Goal: Complete application form

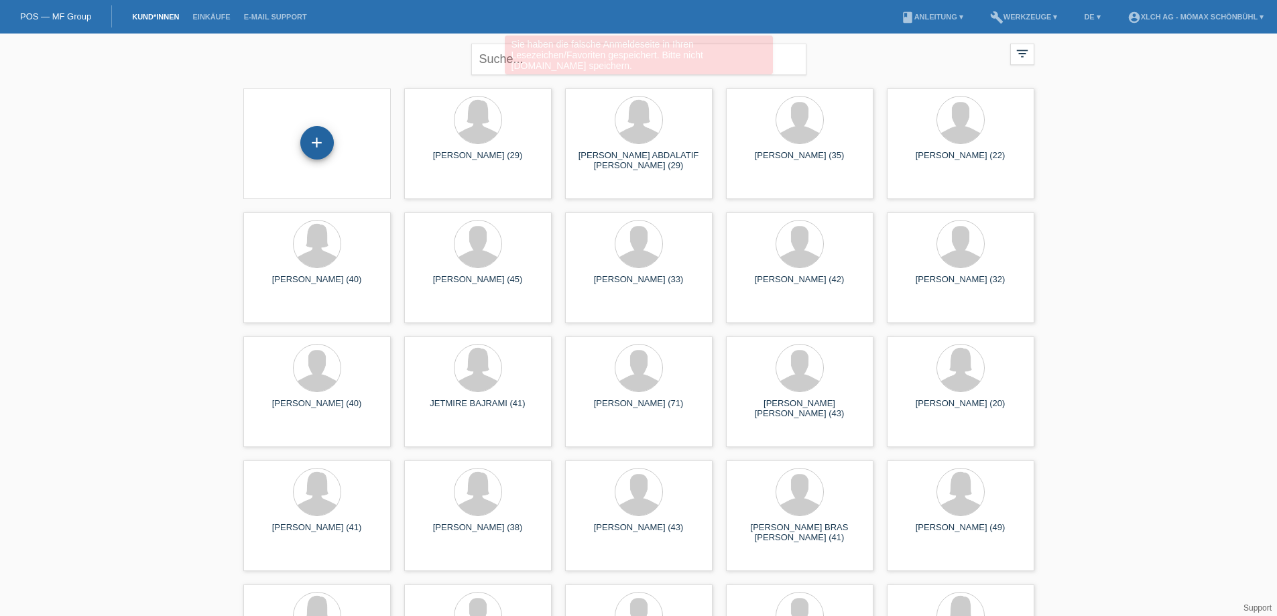
click at [320, 141] on div "+" at bounding box center [317, 143] width 34 height 34
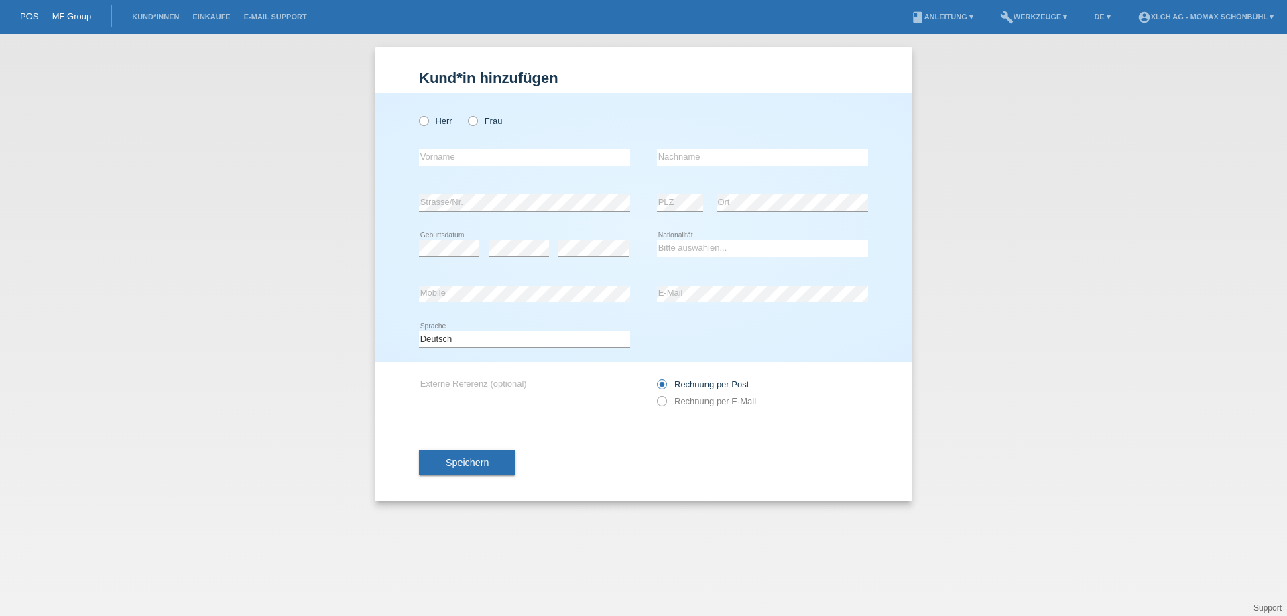
drag, startPoint x: 475, startPoint y: 121, endPoint x: 450, endPoint y: 158, distance: 43.9
click at [466, 114] on icon at bounding box center [466, 114] width 0 height 0
click at [473, 125] on input "Frau" at bounding box center [472, 120] width 9 height 9
radio input "true"
click at [450, 159] on input "text" at bounding box center [524, 157] width 211 height 17
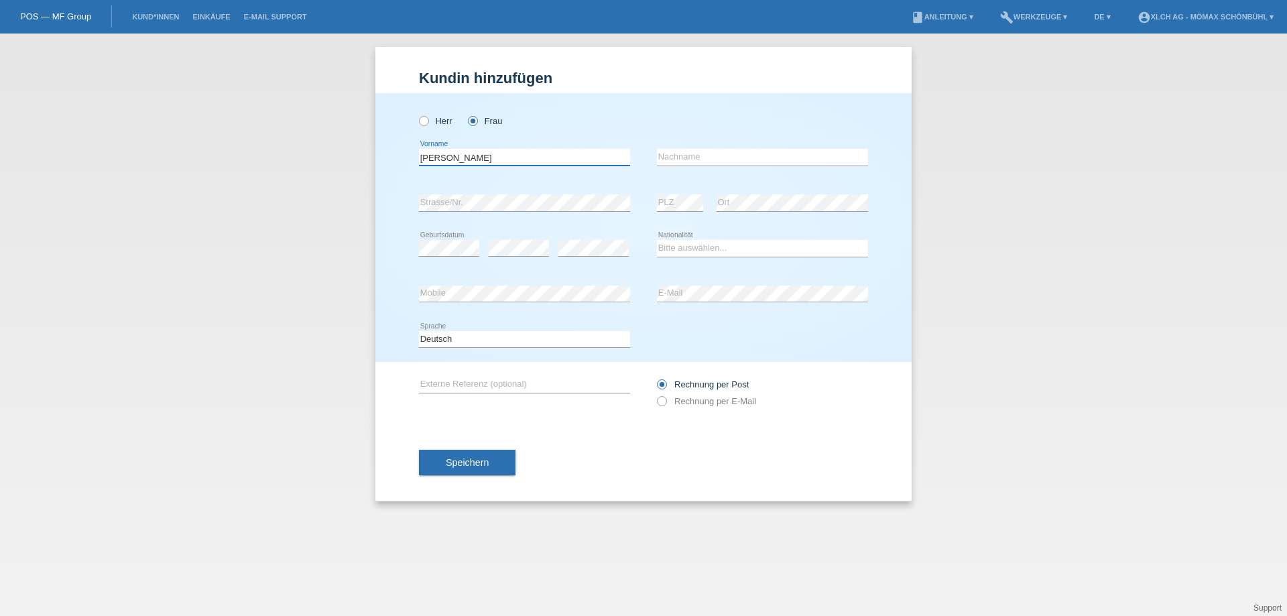
type input "[PERSON_NAME]"
click at [725, 247] on select "Bitte auswählen... Schweiz Deutschland Liechtenstein Österreich ------------ Af…" at bounding box center [762, 248] width 211 height 16
select select "DE"
click at [657, 240] on select "Bitte auswählen... Schweiz Deutschland Liechtenstein Österreich ------------ Af…" at bounding box center [762, 248] width 211 height 16
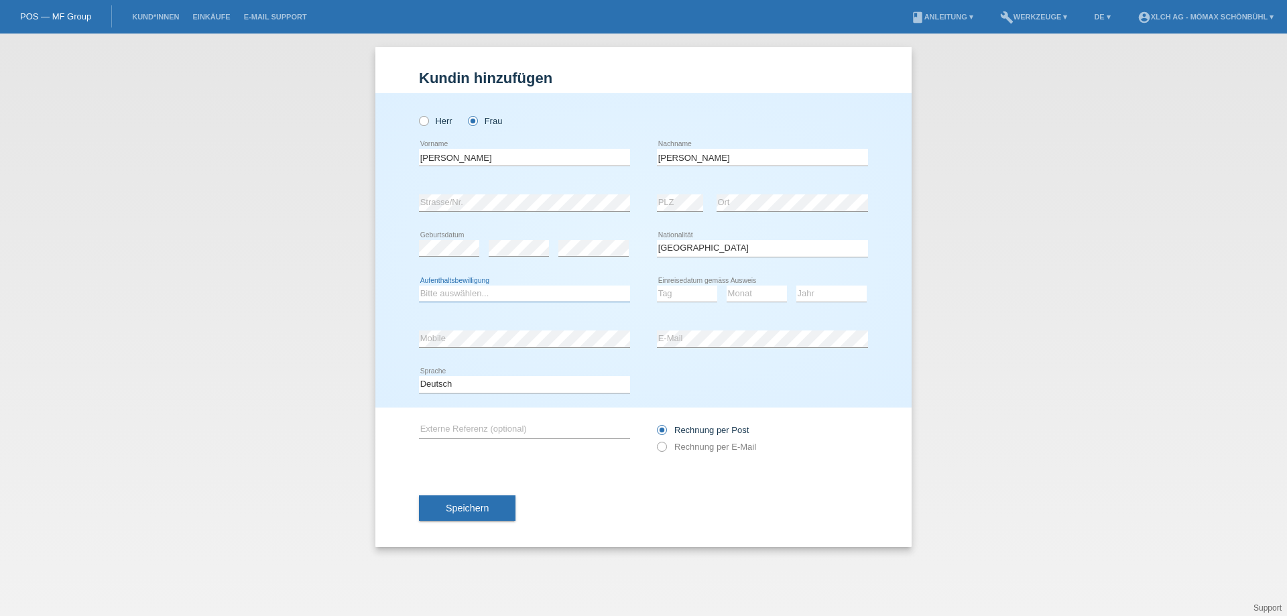
click at [490, 296] on select "Bitte auswählen... C B B - Flüchtlingsstatus Andere" at bounding box center [524, 294] width 211 height 16
select select "B"
click at [419, 286] on select "Bitte auswählen... C B B - Flüchtlingsstatus Andere" at bounding box center [524, 294] width 211 height 16
click at [695, 300] on select "Tag 01 02 03 04 05 06 07 08 09 10 11" at bounding box center [687, 294] width 60 height 16
select select "30"
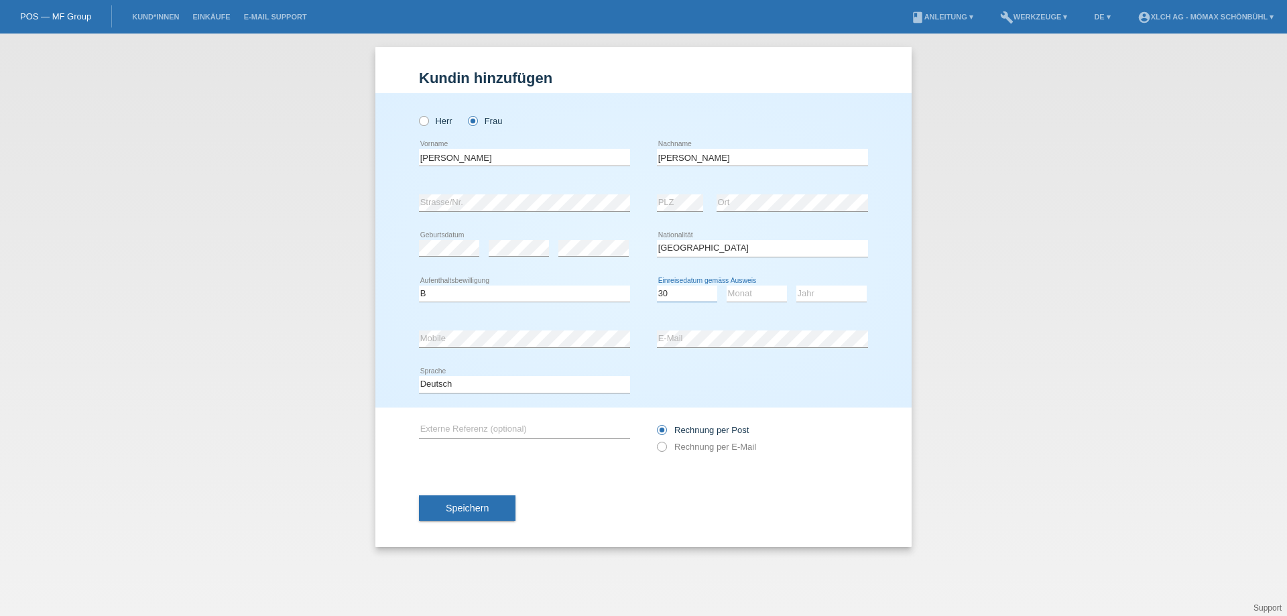
click at [657, 286] on select "Tag 01 02 03 04 05 06 07 08 09 10 11" at bounding box center [687, 294] width 60 height 16
click at [747, 286] on select "Monat 01 02 03 04 05 06 07 08 09 10 11" at bounding box center [757, 294] width 60 height 16
select select "04"
click at [727, 286] on select "Monat 01 02 03 04 05 06 07 08 09 10 11" at bounding box center [757, 294] width 60 height 16
click at [816, 296] on select "Jahr 2025 2024 2023 2022 2021 2020 2019 2018 2017 2016 2015 2014 2013 2012 2011…" at bounding box center [831, 294] width 70 height 16
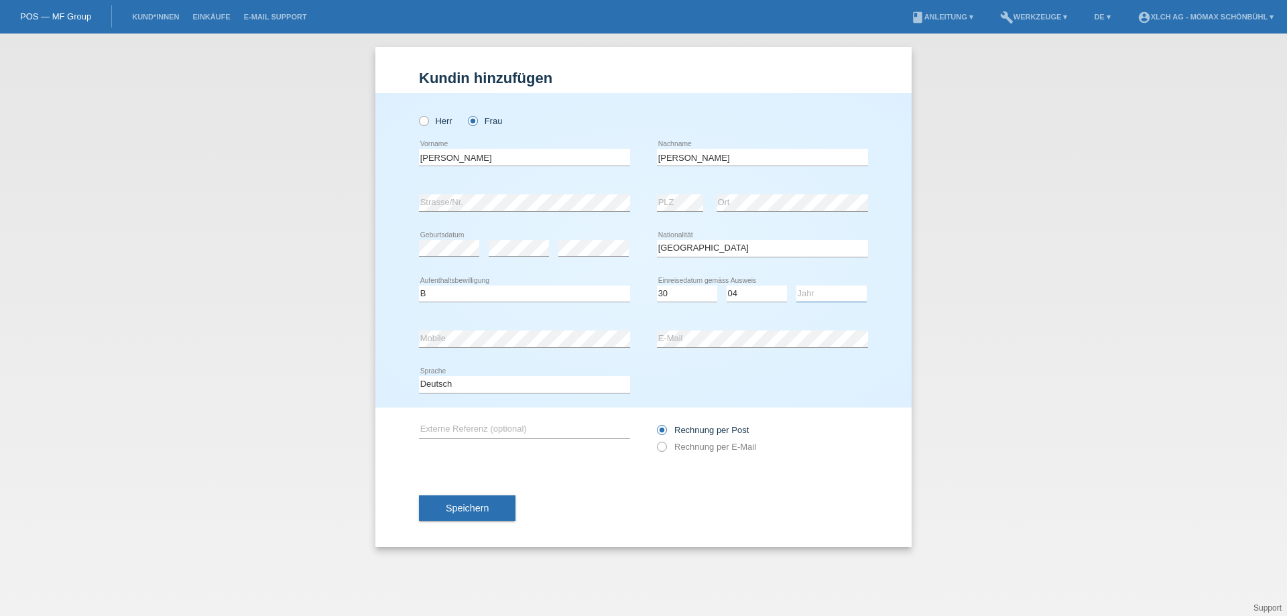
select select "2025"
click at [796, 286] on select "Jahr 2025 2024 2023 2022 2021 2020 2019 2018 2017 2016 2015 2014 2013 2012 2011…" at bounding box center [831, 294] width 70 height 16
click at [665, 452] on input "Rechnung per E-Mail" at bounding box center [661, 450] width 9 height 17
radio input "true"
click at [484, 510] on span "Speichern" at bounding box center [467, 508] width 43 height 11
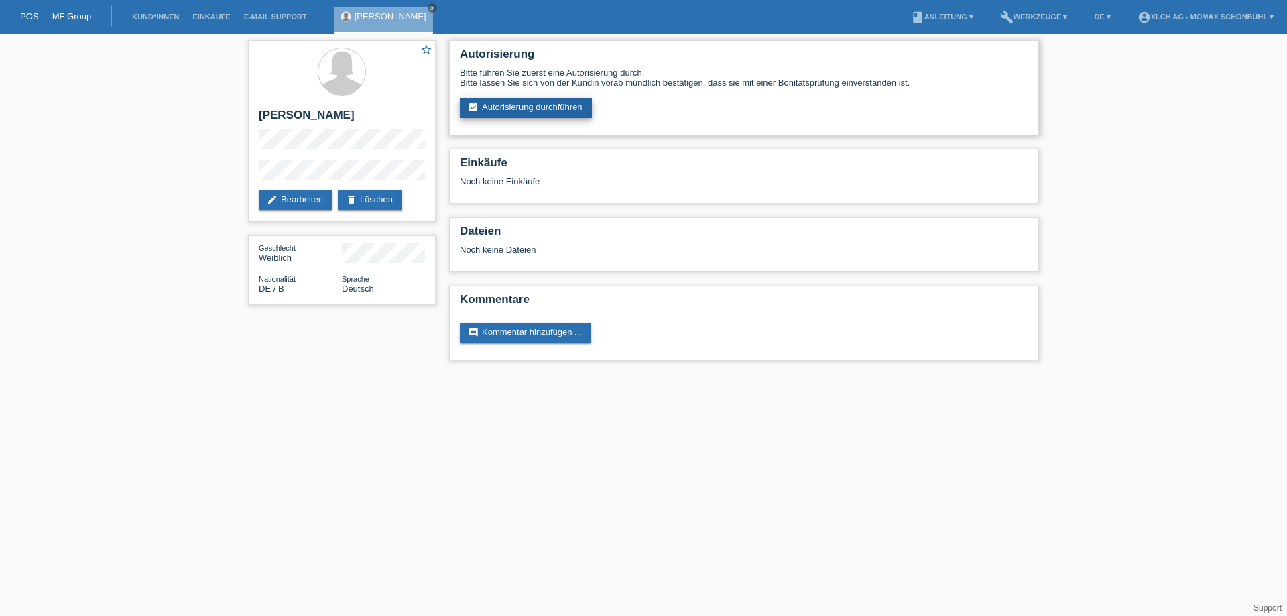
click at [576, 111] on link "assignment_turned_in Autorisierung durchführen" at bounding box center [526, 108] width 132 height 20
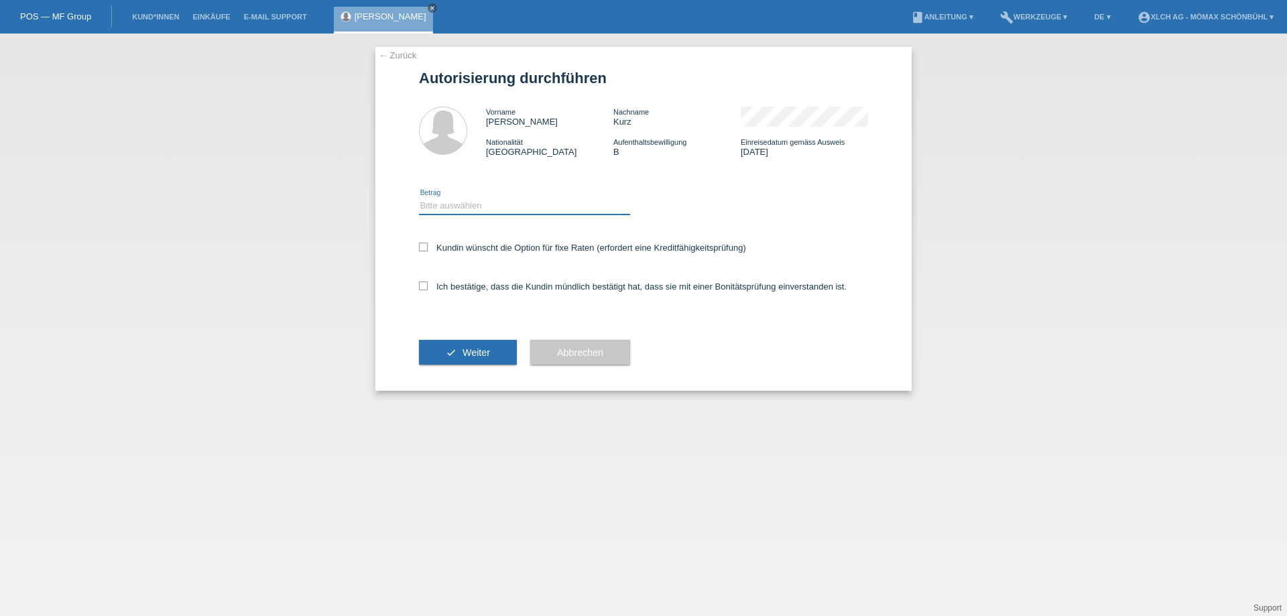
click at [452, 208] on select "Bitte auswählen CHF 1.00 - CHF 499.00 CHF 500.00 - CHF 1'999.00 CHF 2'000.00 - …" at bounding box center [524, 206] width 211 height 16
select select "2"
click at [419, 198] on select "Bitte auswählen CHF 1.00 - CHF 499.00 CHF 500.00 - CHF 1'999.00 CHF 2'000.00 - …" at bounding box center [524, 206] width 211 height 16
drag, startPoint x: 404, startPoint y: 233, endPoint x: 412, endPoint y: 241, distance: 10.9
click at [406, 236] on div "← Zurück Autorisierung durchführen Vorname Olga Nachname Kurz Nationalität Deut…" at bounding box center [643, 219] width 536 height 344
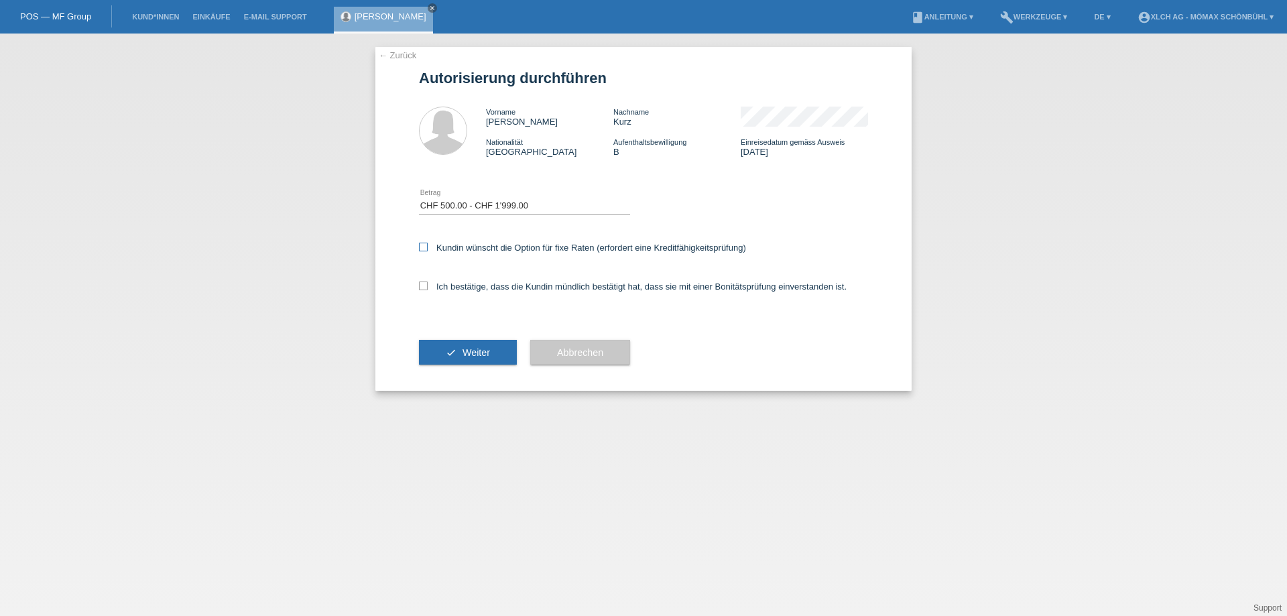
click at [430, 245] on label "Kundin wünscht die Option für fixe Raten (erfordert eine Kreditfähigkeitsprüfun…" at bounding box center [582, 248] width 327 height 10
click at [428, 245] on input "Kundin wünscht die Option für fixe Raten (erfordert eine Kreditfähigkeitsprüfun…" at bounding box center [423, 247] width 9 height 9
checkbox input "true"
click at [426, 285] on icon at bounding box center [423, 286] width 9 height 9
click at [426, 285] on input "Ich bestätige, dass die Kundin mündlich bestätigt hat, dass sie mit einer Bonit…" at bounding box center [423, 286] width 9 height 9
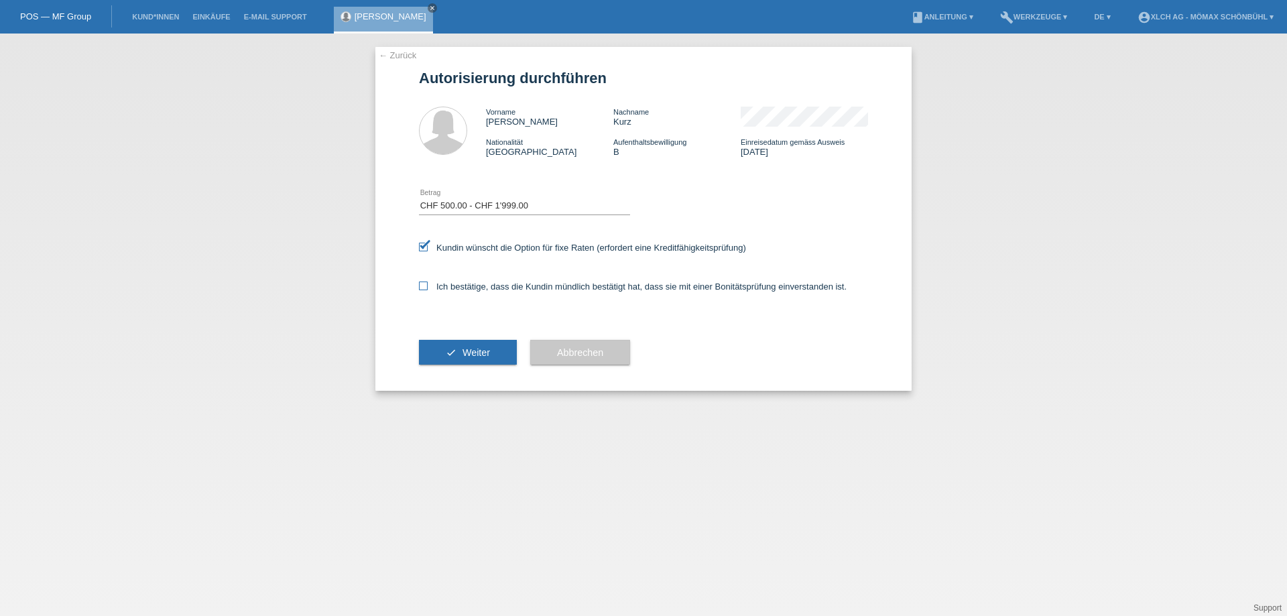
checkbox input "true"
click at [487, 352] on span "Weiter" at bounding box center [475, 352] width 27 height 11
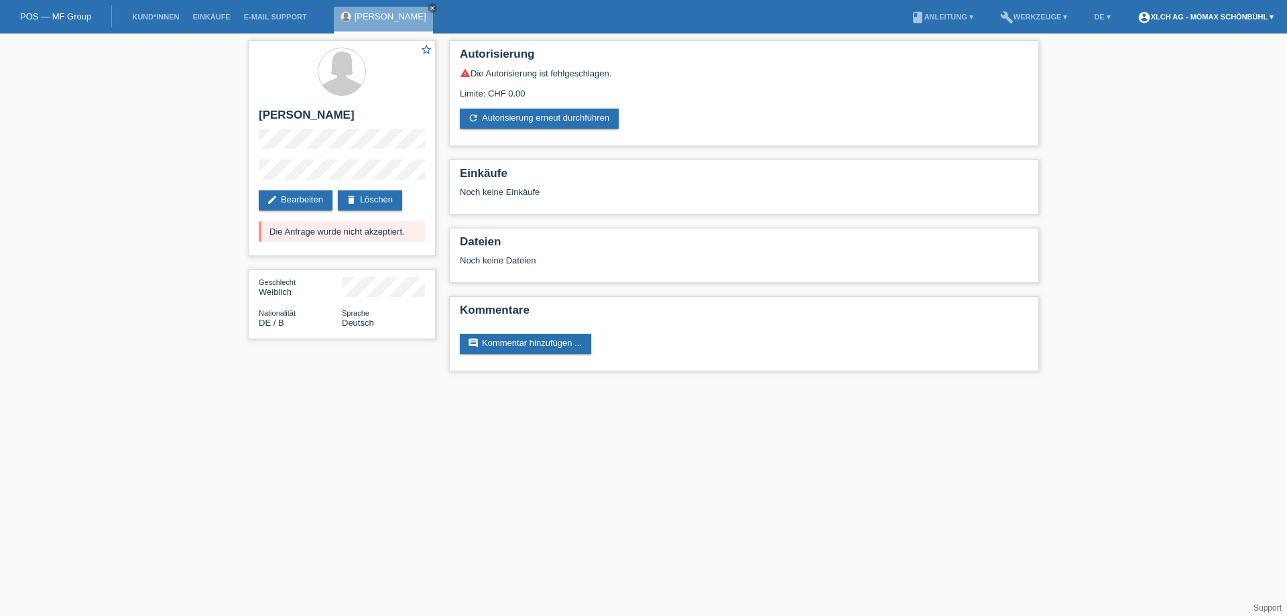
click at [1206, 16] on link "account_circle XLCH AG - Mömax Schönbühl ▾" at bounding box center [1205, 17] width 149 height 8
click at [1129, 66] on link "Logout" at bounding box center [1132, 69] width 27 height 10
